Goal: Find specific page/section: Find specific page/section

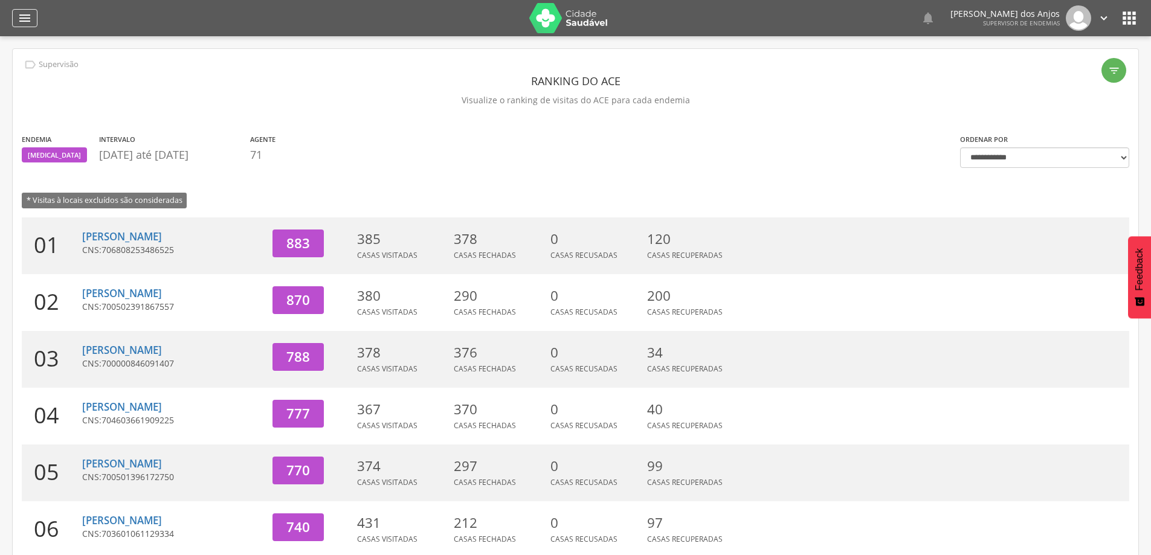
click at [30, 16] on icon "" at bounding box center [25, 18] width 14 height 14
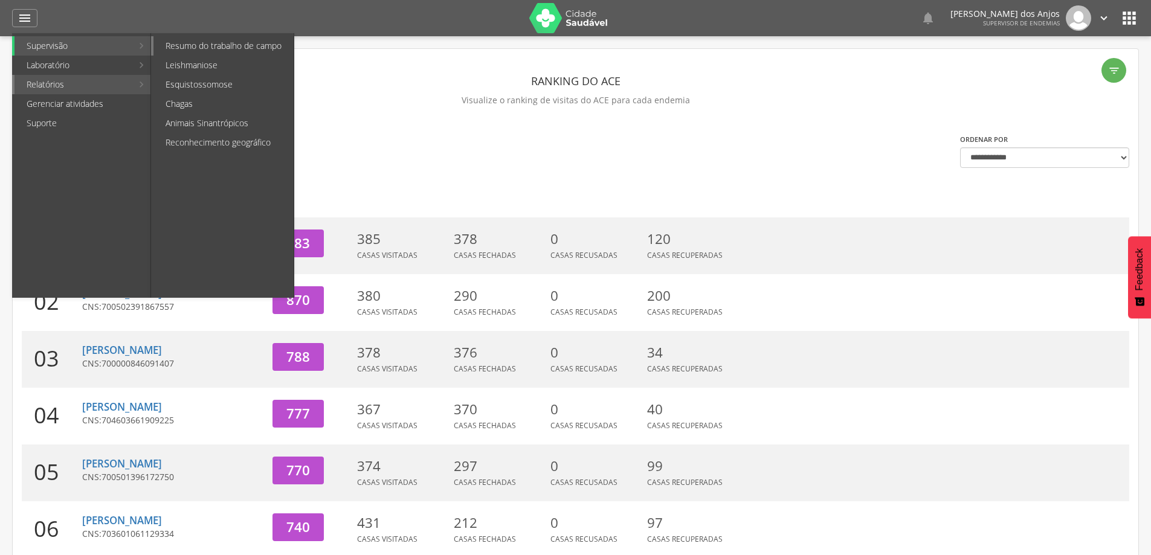
click at [210, 41] on link "Resumo do trabalho de campo" at bounding box center [223, 45] width 140 height 19
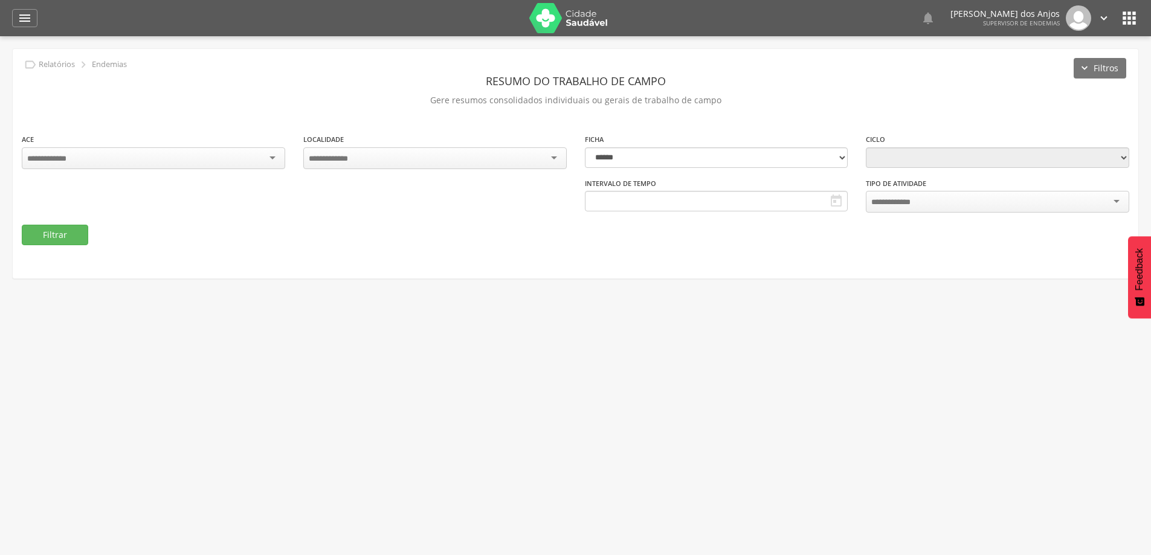
type input "**********"
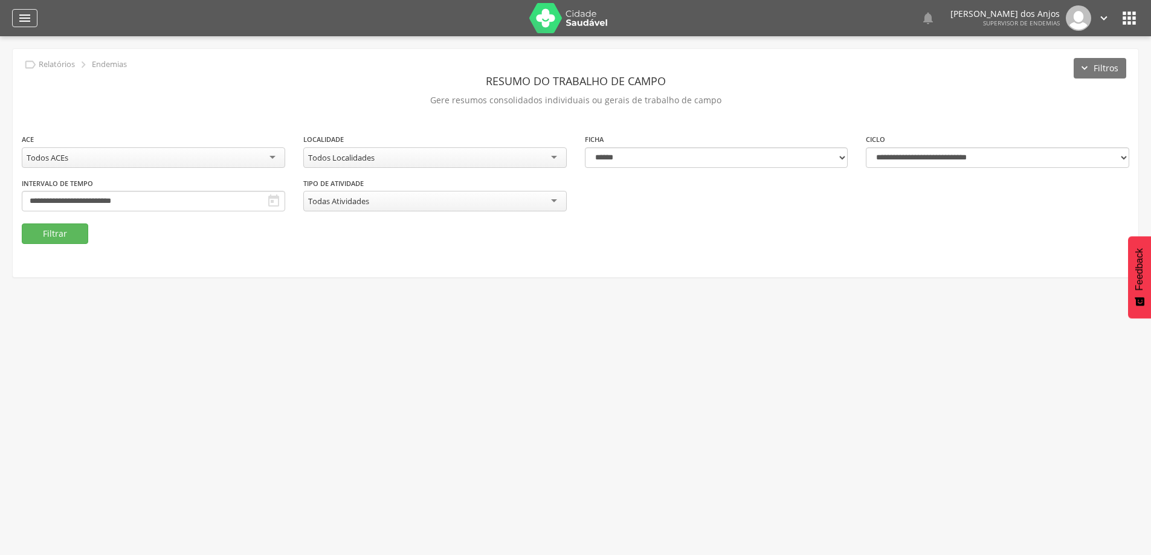
click at [24, 22] on icon "" at bounding box center [25, 18] width 14 height 14
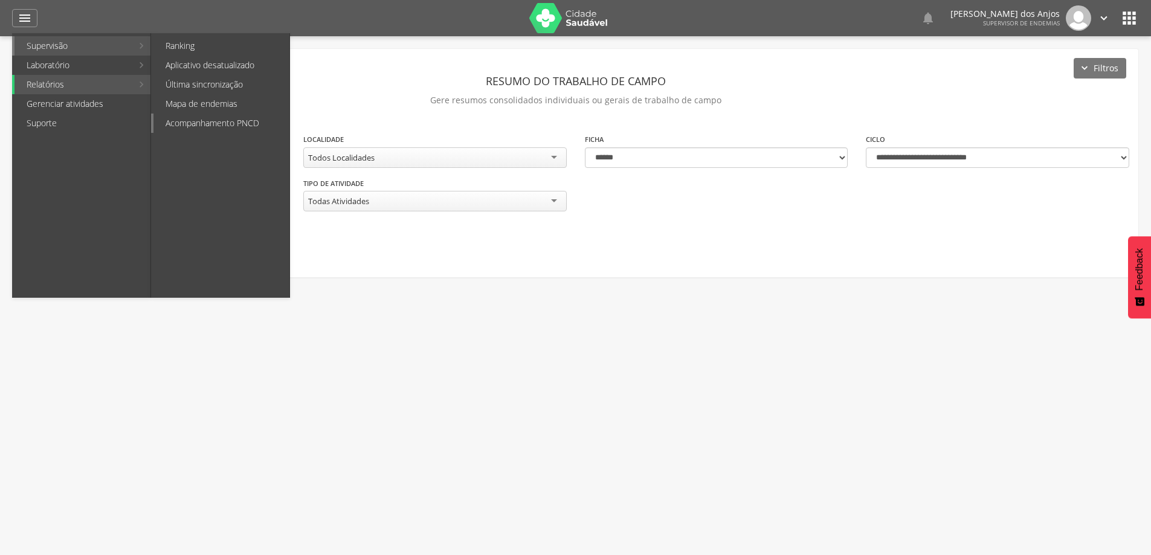
click at [195, 123] on link "Acompanhamento PNCD" at bounding box center [221, 123] width 136 height 19
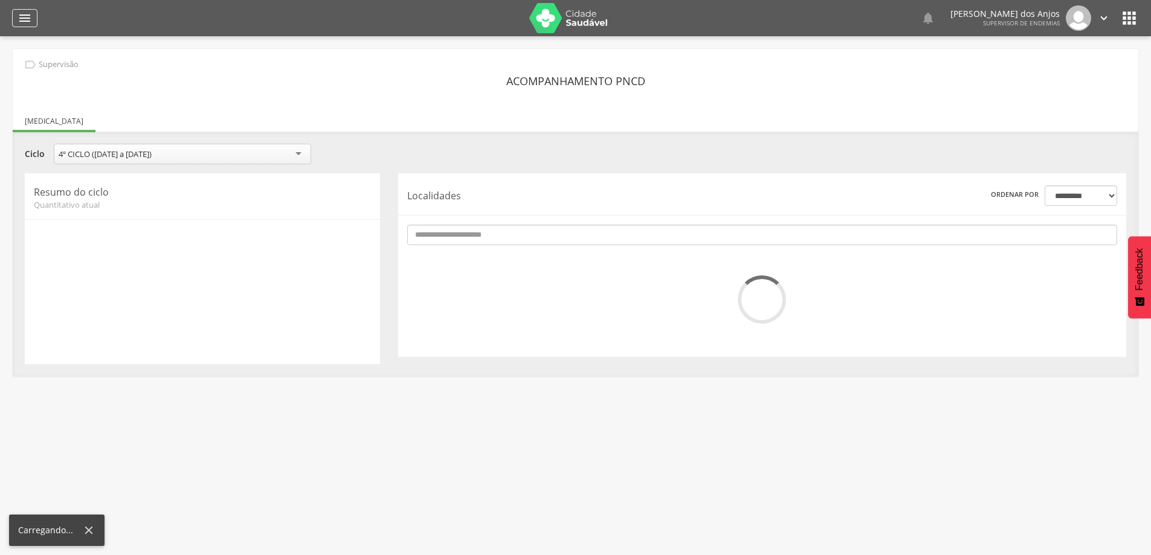
click at [21, 21] on icon "" at bounding box center [25, 18] width 14 height 14
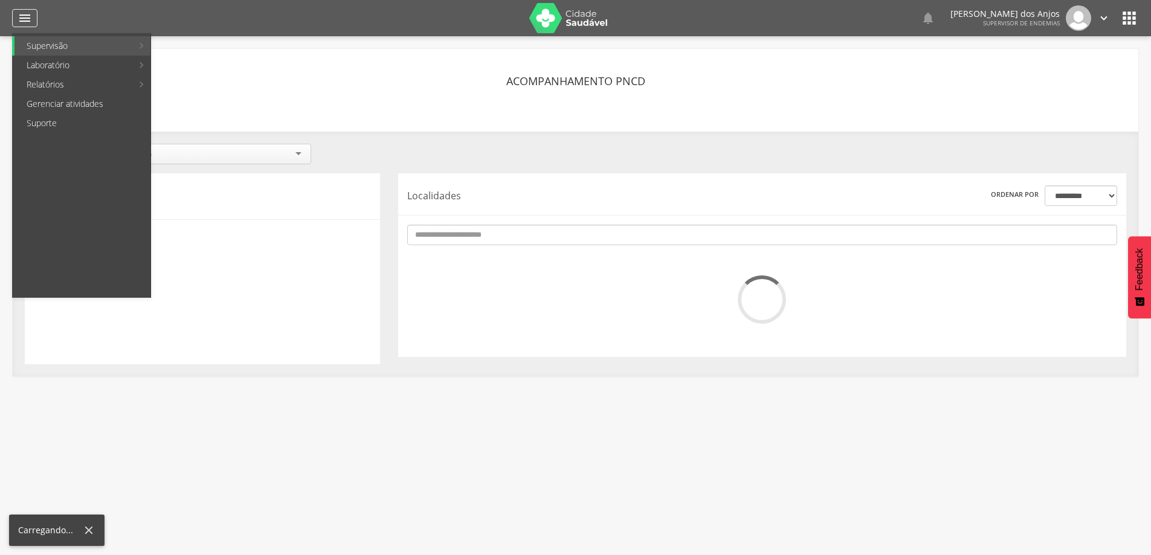
click at [27, 18] on icon "" at bounding box center [25, 18] width 14 height 14
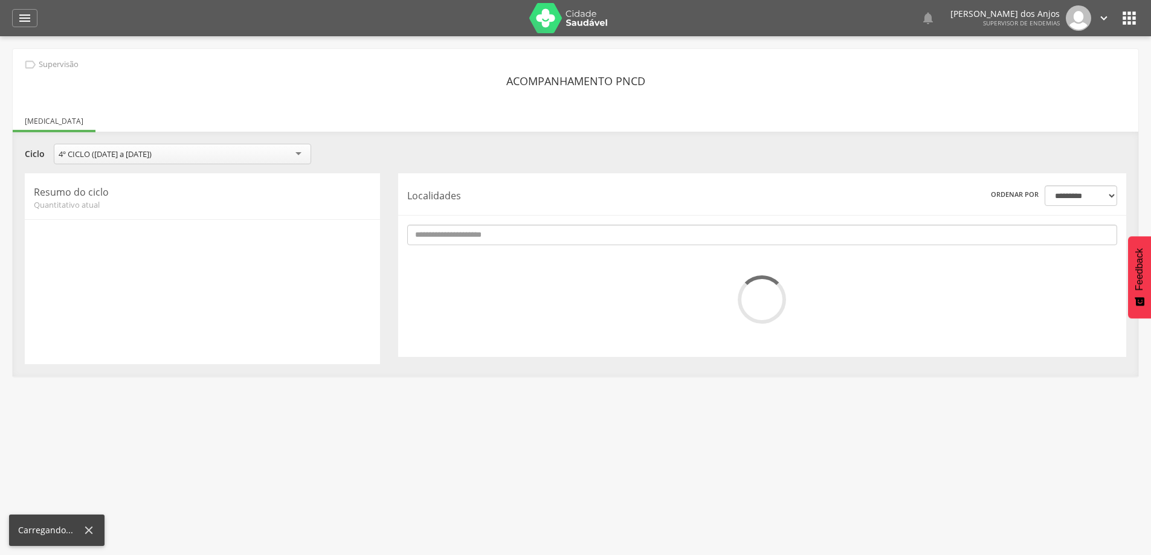
click at [1135, 18] on icon "" at bounding box center [1128, 17] width 19 height 19
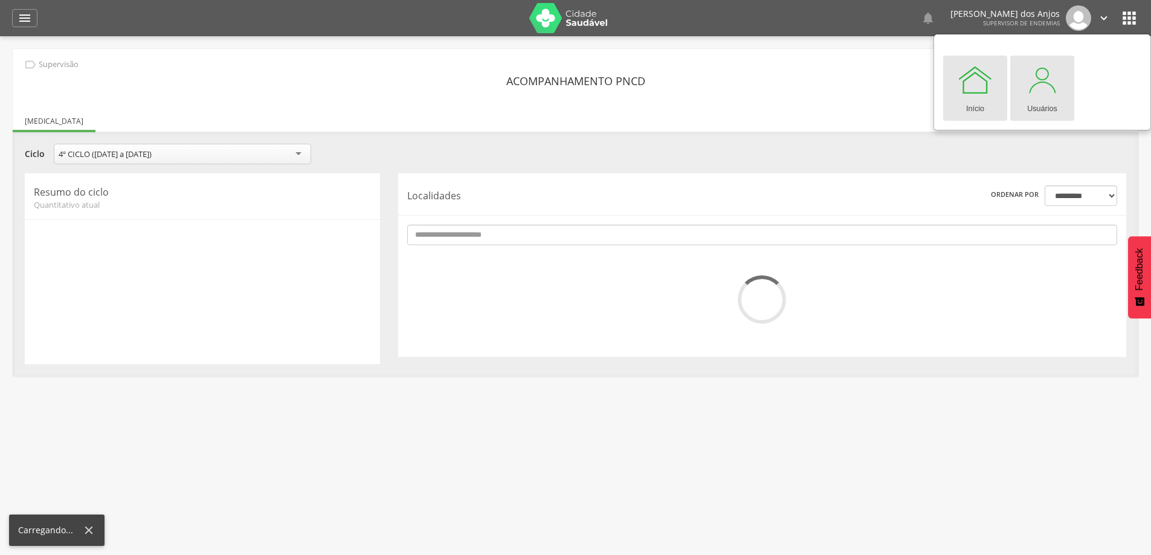
click at [1049, 81] on div at bounding box center [1042, 80] width 36 height 36
click at [1037, 92] on div at bounding box center [1042, 80] width 36 height 36
